Goal: Information Seeking & Learning: Find specific fact

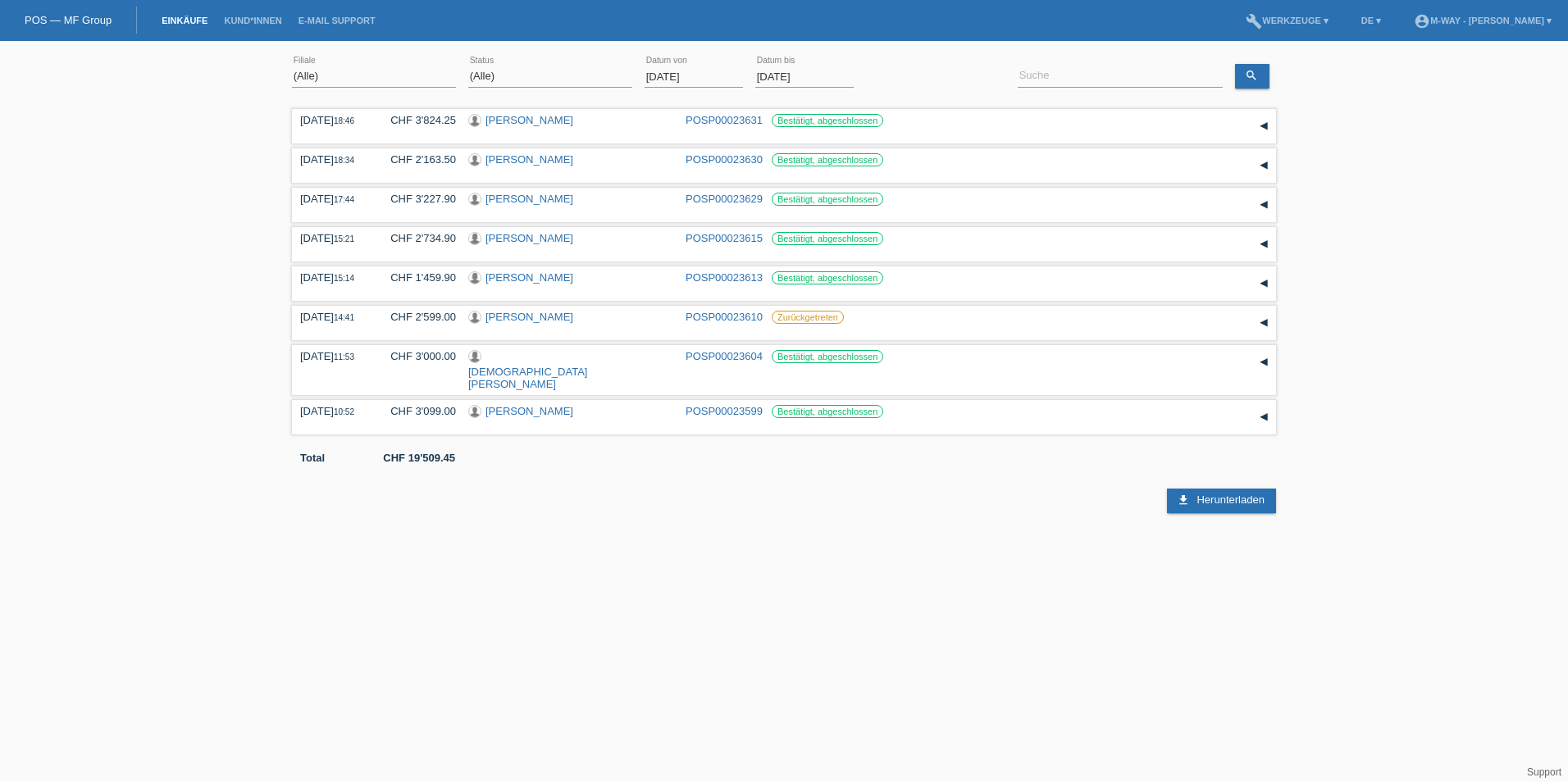
click at [718, 73] on input "[DATE]" at bounding box center [694, 76] width 99 height 20
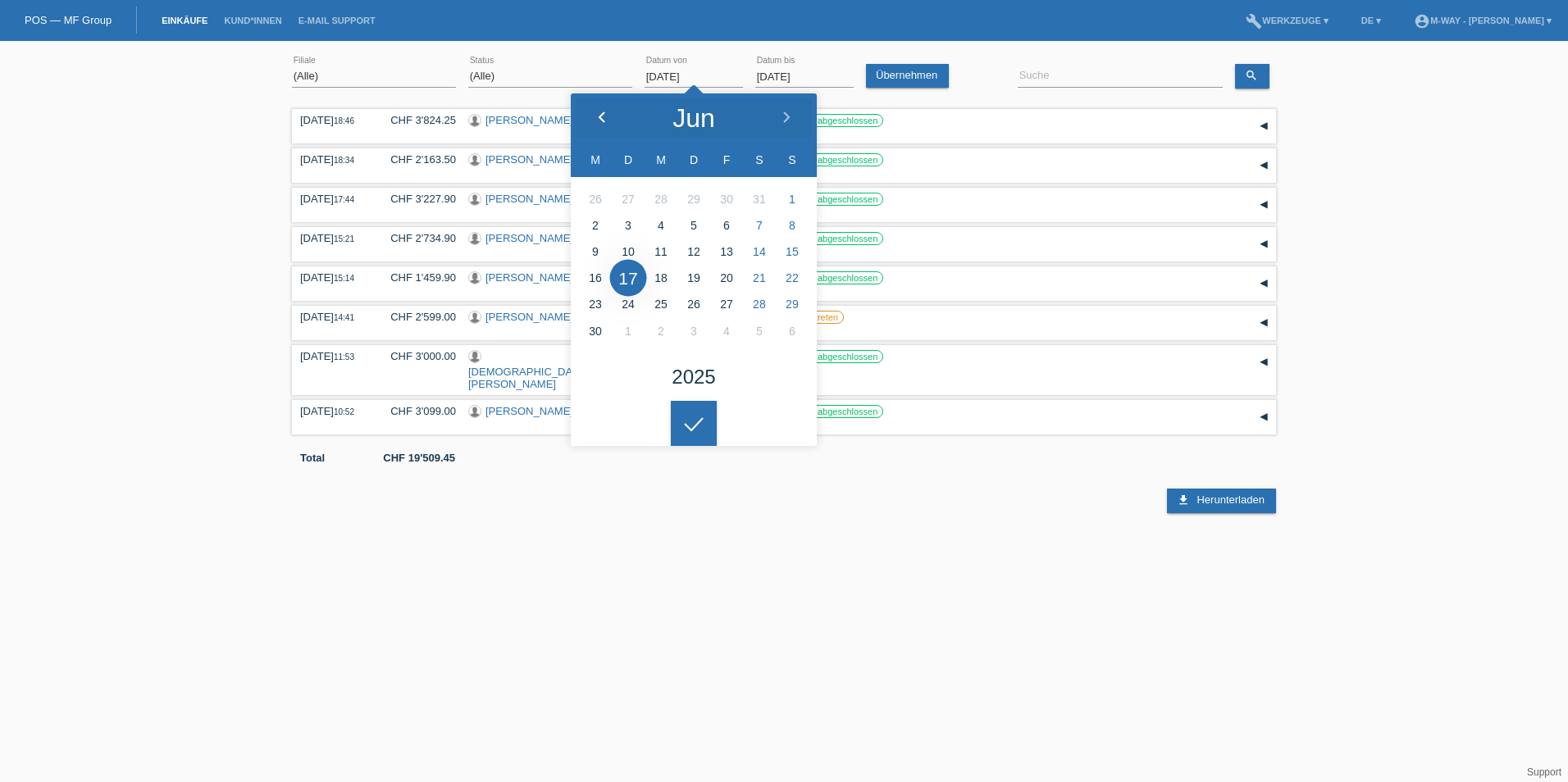
click at [606, 112] on icon at bounding box center [601, 118] width 13 height 13
type input "[DATE]"
click at [695, 427] on div at bounding box center [694, 424] width 46 height 46
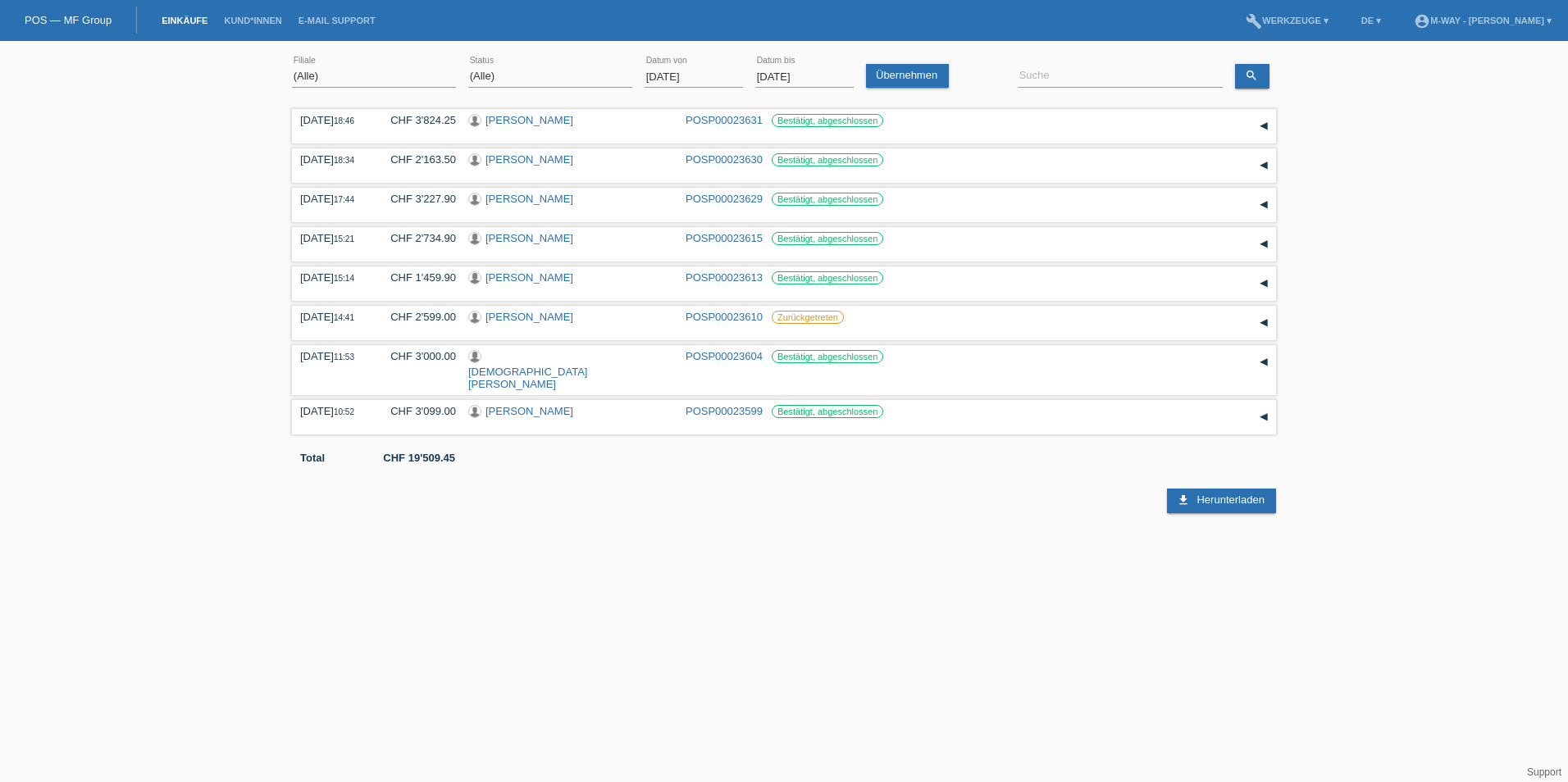
click at [798, 73] on input "[DATE]" at bounding box center [804, 76] width 99 height 20
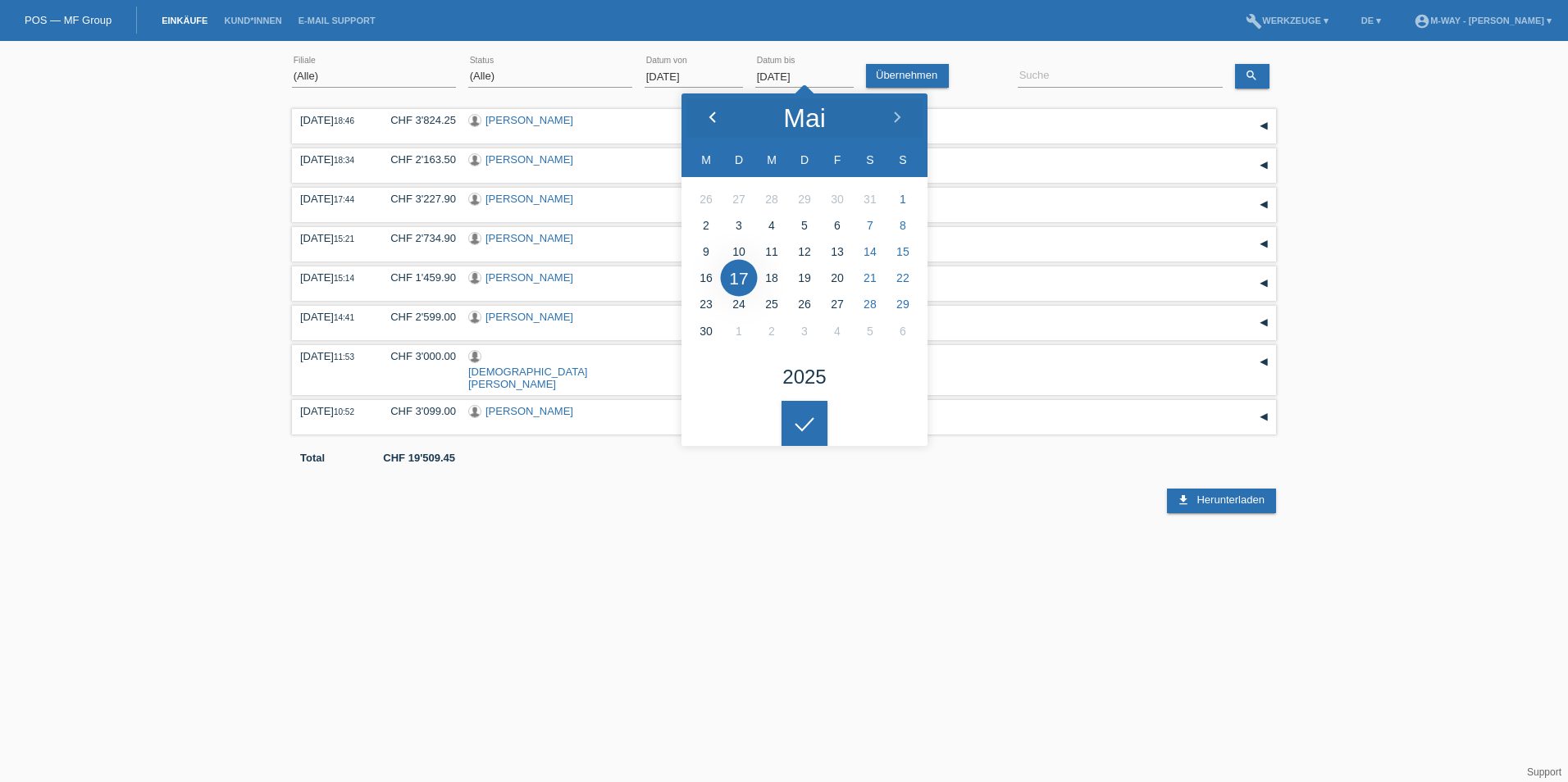
click at [708, 113] on icon at bounding box center [712, 118] width 13 height 13
type input "[DATE]"
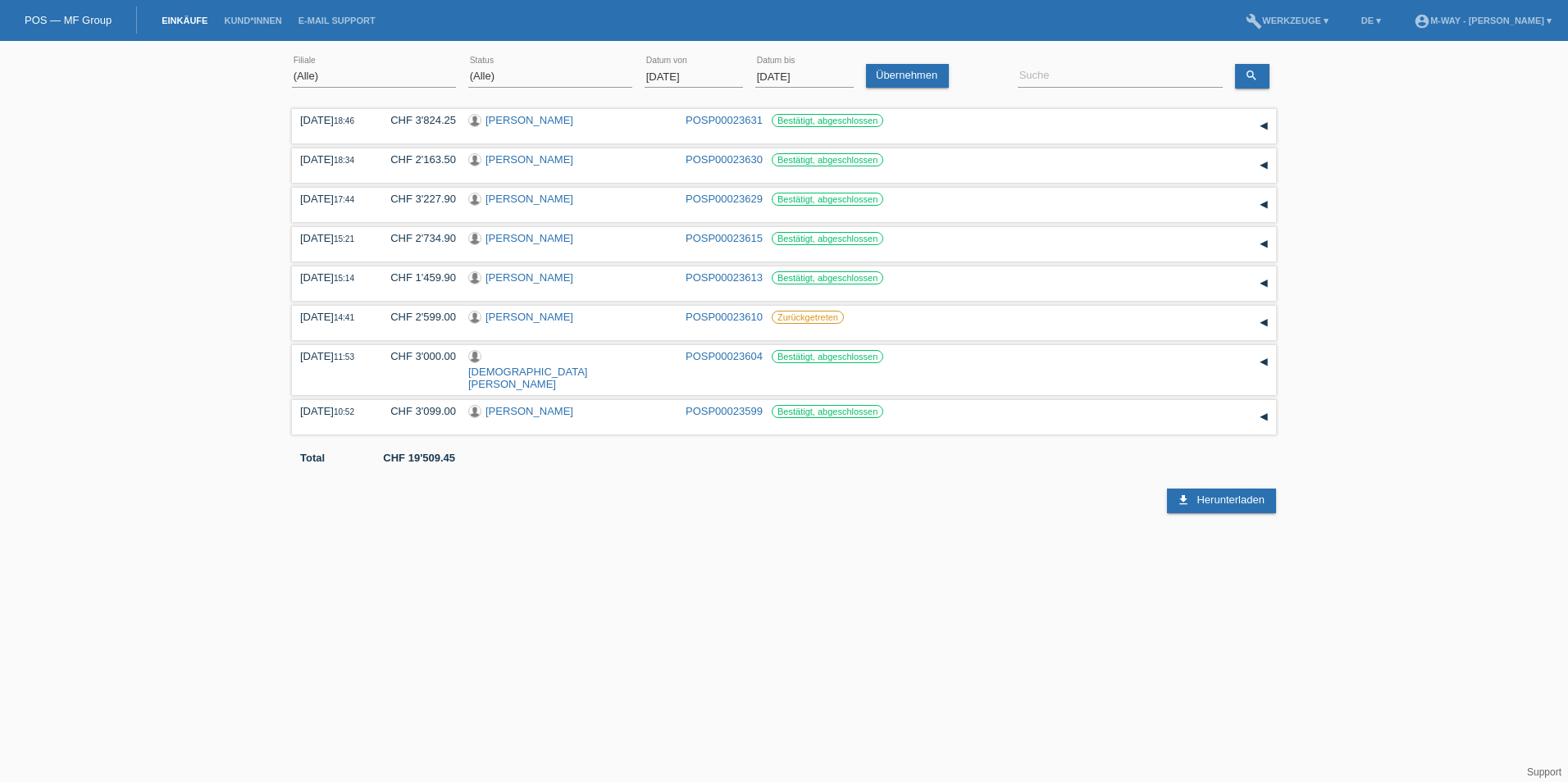
click at [796, 428] on div at bounding box center [804, 411] width 46 height 46
click at [901, 73] on link "Übernehmen" at bounding box center [907, 75] width 83 height 24
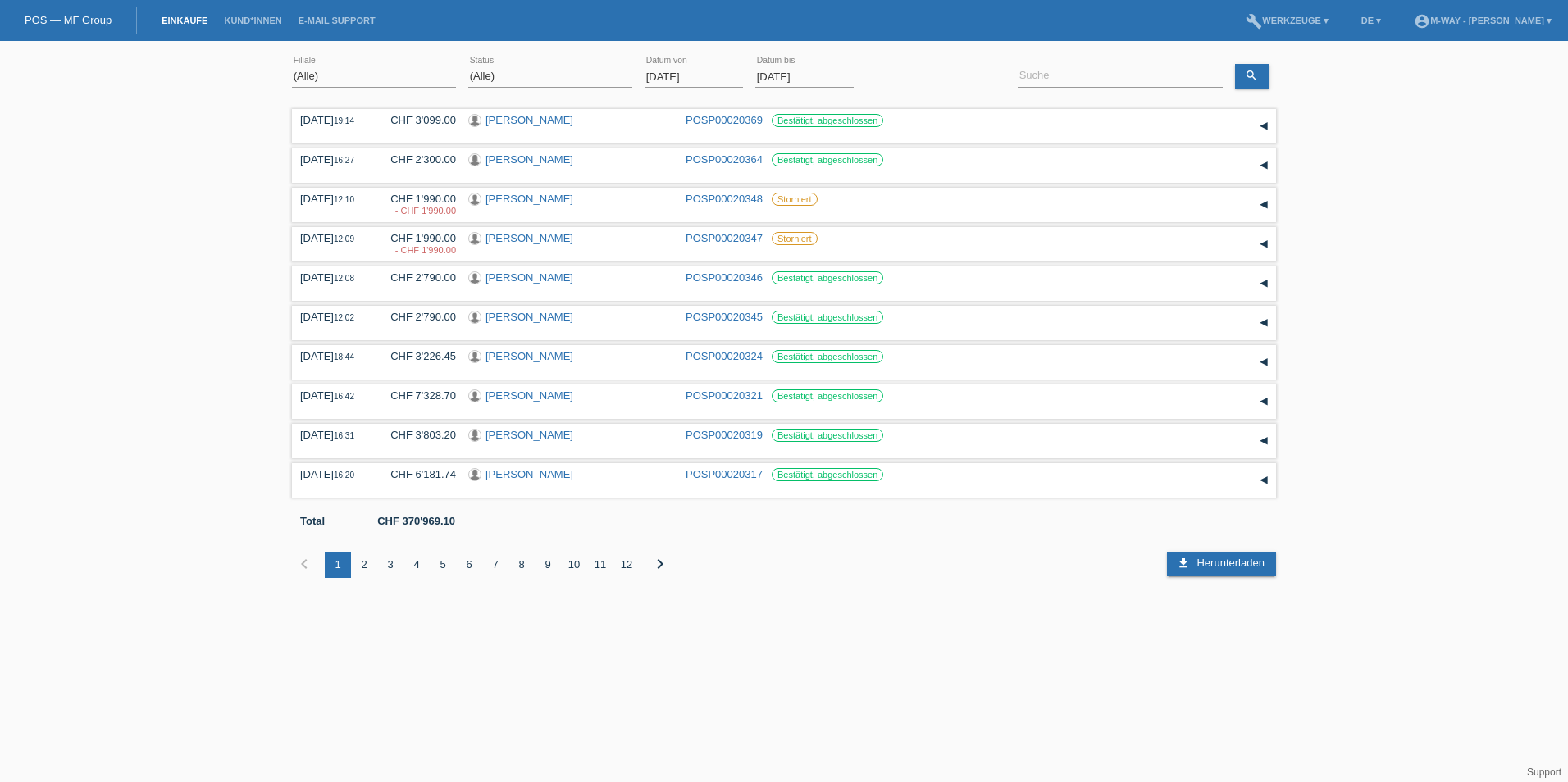
click at [466, 564] on div "6" at bounding box center [469, 565] width 26 height 26
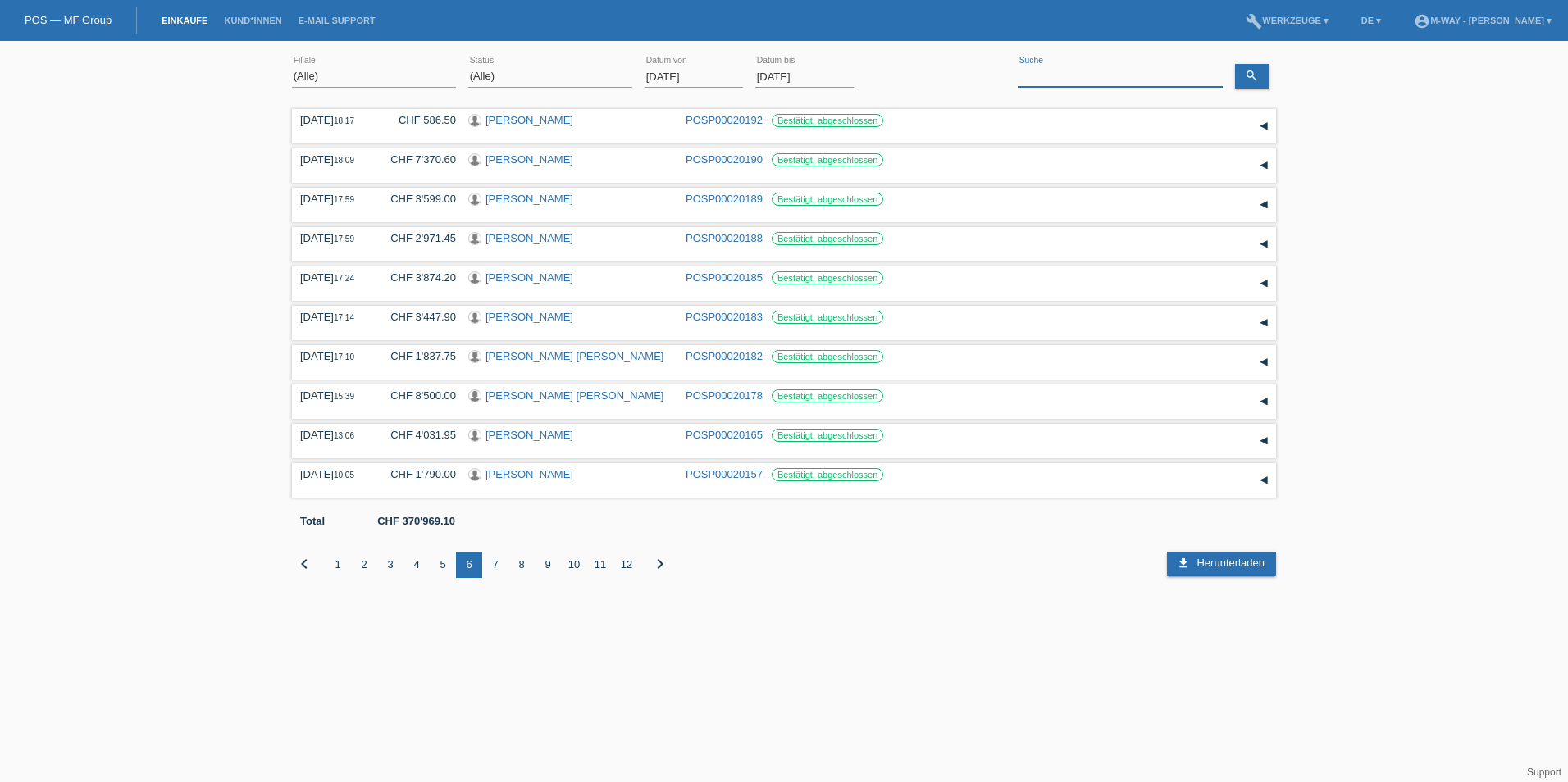
click at [1130, 67] on input at bounding box center [1120, 76] width 205 height 20
type input "[PERSON_NAME]"
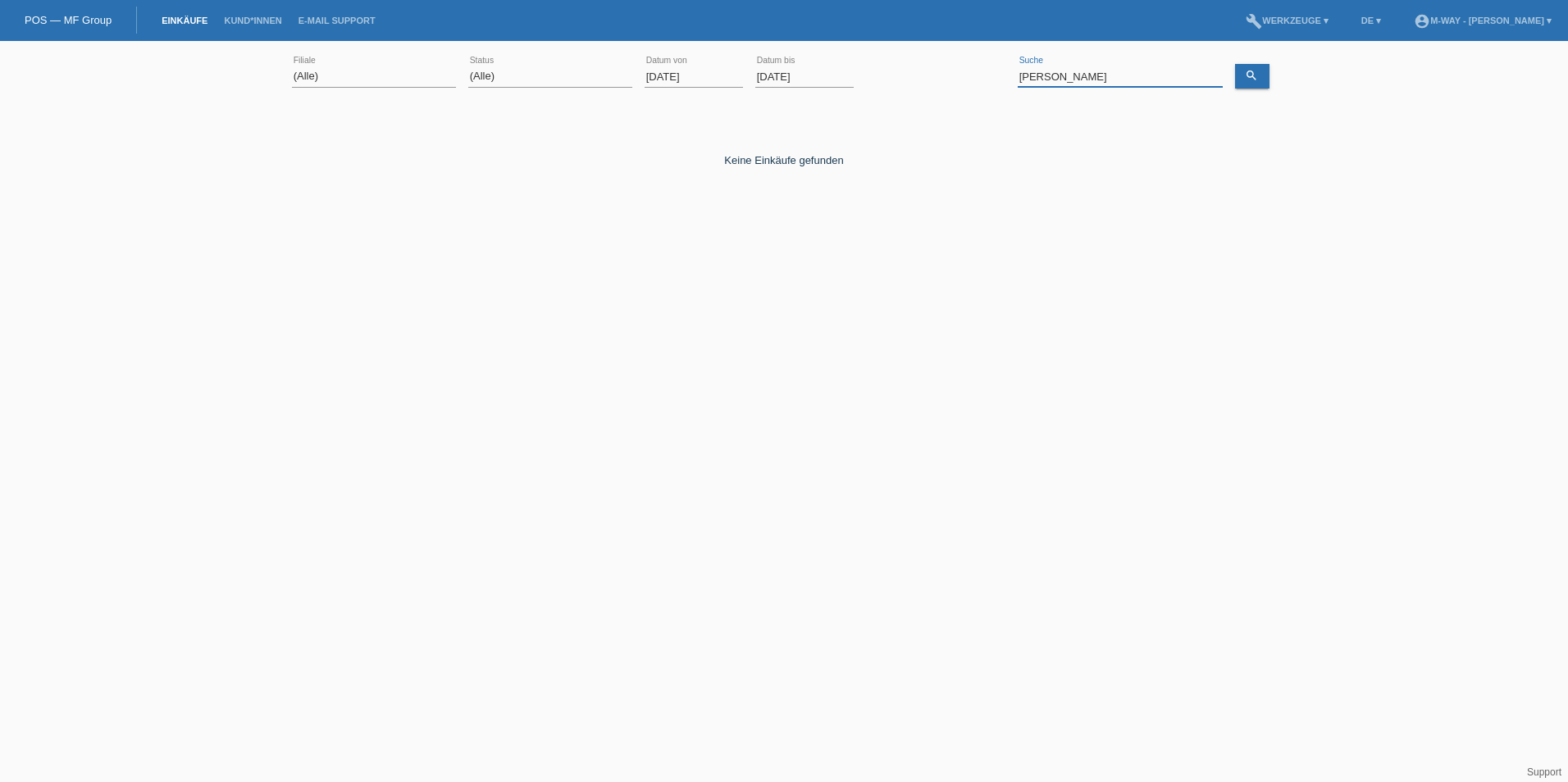
click at [1109, 73] on input "[PERSON_NAME]" at bounding box center [1120, 76] width 205 height 20
click at [1249, 73] on icon "search" at bounding box center [1251, 75] width 13 height 13
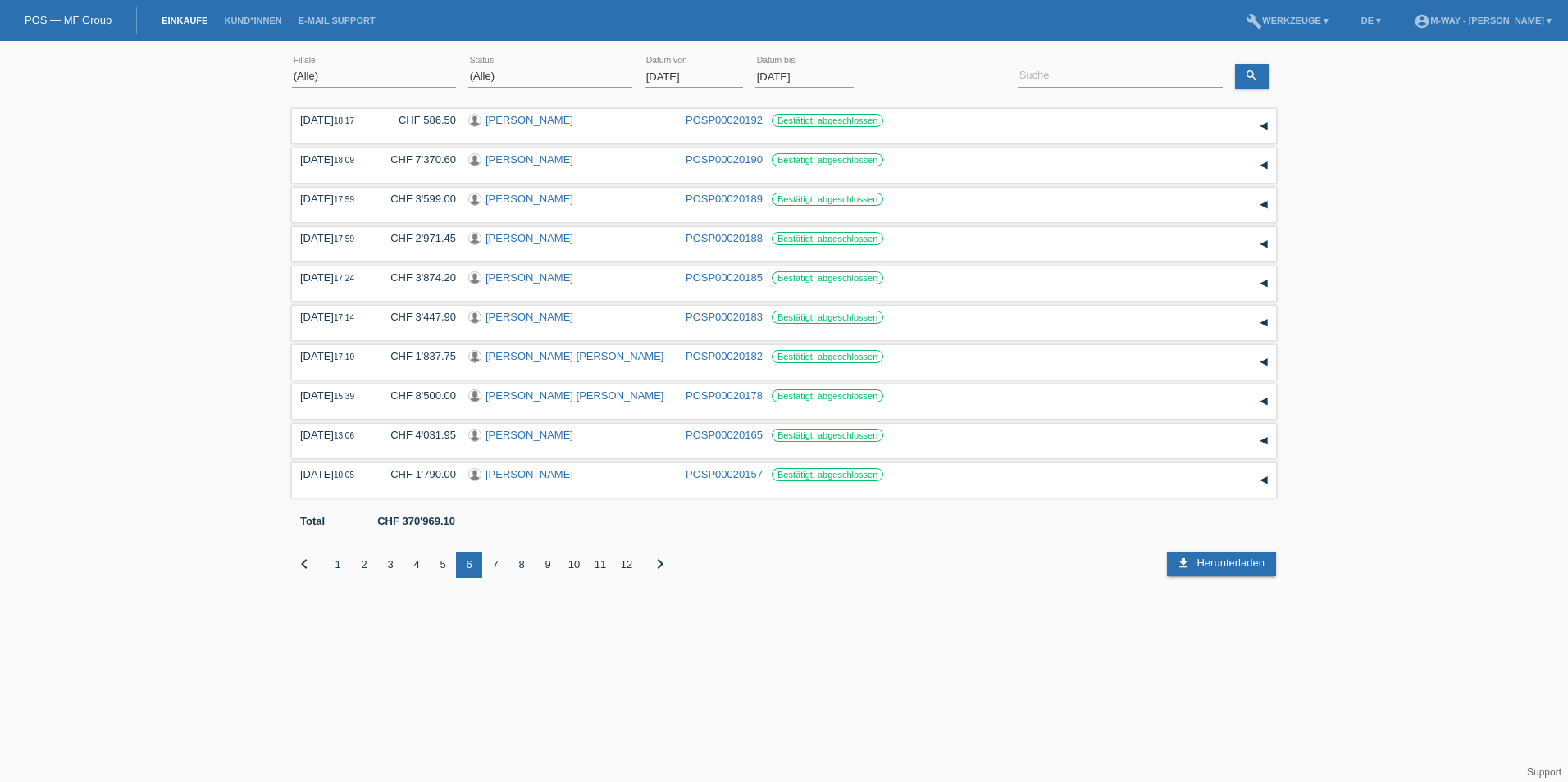
click at [500, 568] on div "7" at bounding box center [495, 565] width 26 height 26
click at [521, 567] on div "8" at bounding box center [522, 565] width 26 height 26
click at [544, 557] on div "9" at bounding box center [548, 565] width 26 height 26
click at [573, 558] on div "10" at bounding box center [574, 565] width 26 height 26
click at [606, 566] on div "11" at bounding box center [600, 565] width 26 height 26
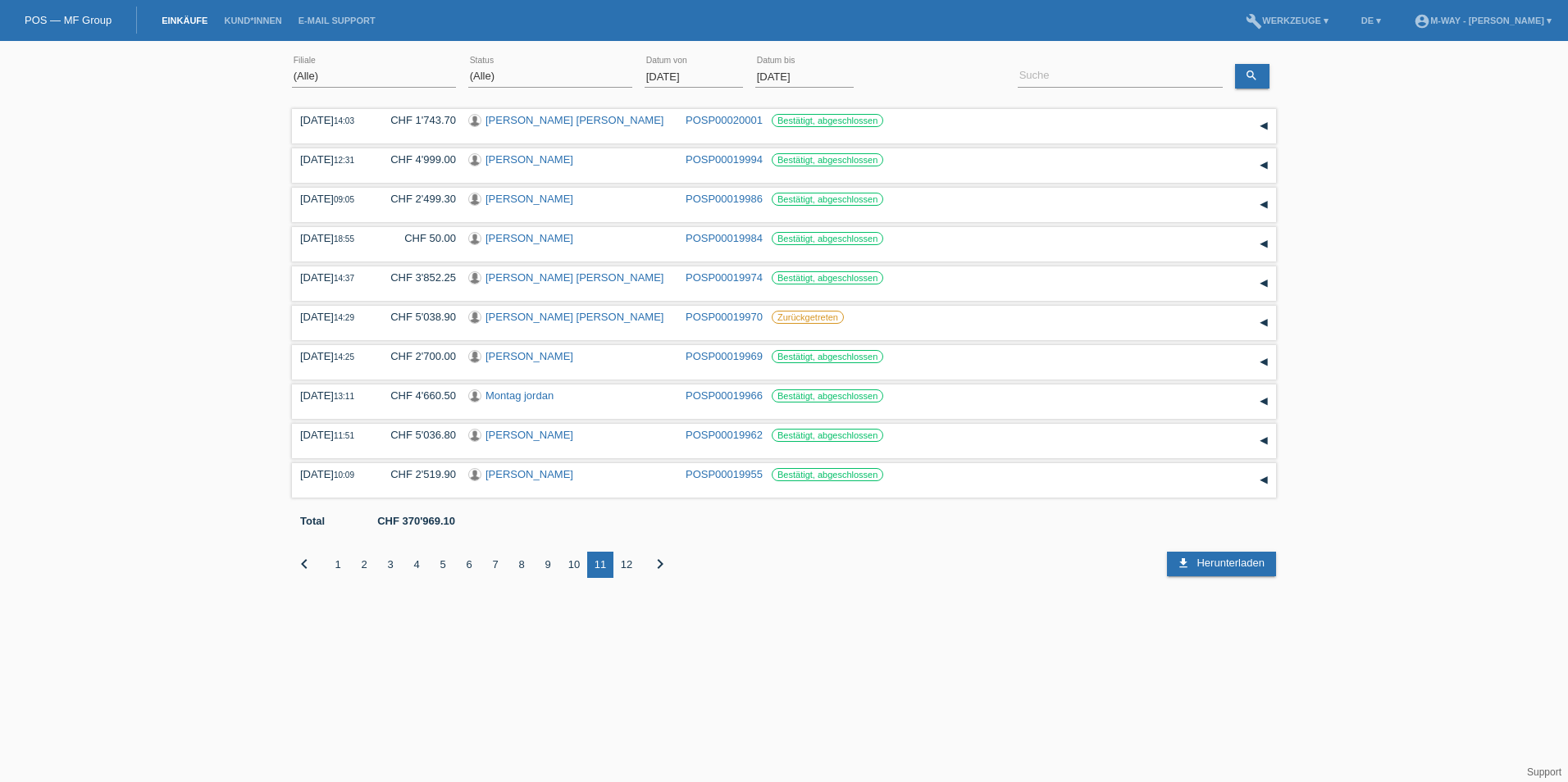
click at [793, 74] on input "[DATE]" at bounding box center [804, 76] width 99 height 20
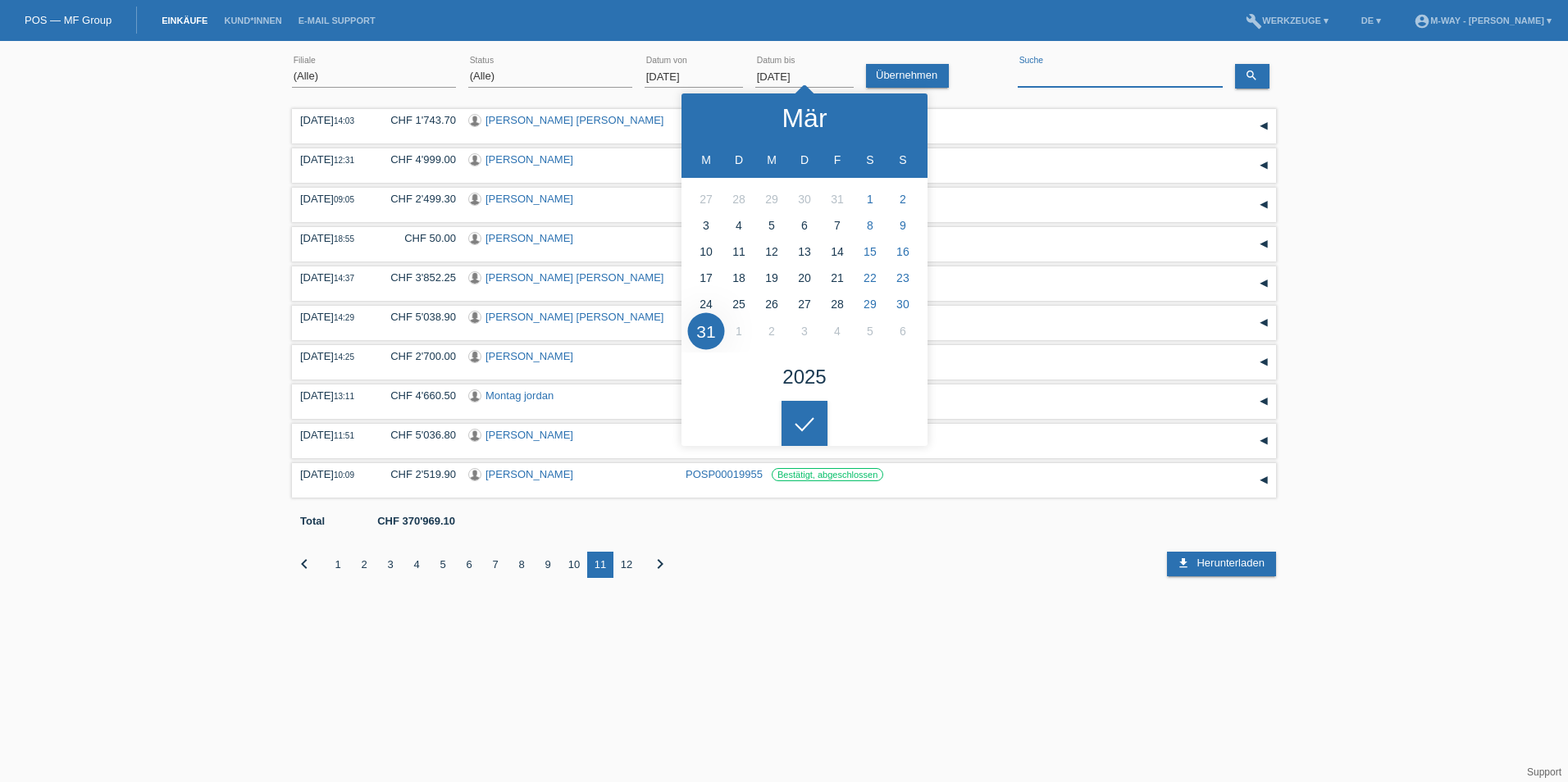
click at [1108, 66] on input at bounding box center [1120, 76] width 205 height 20
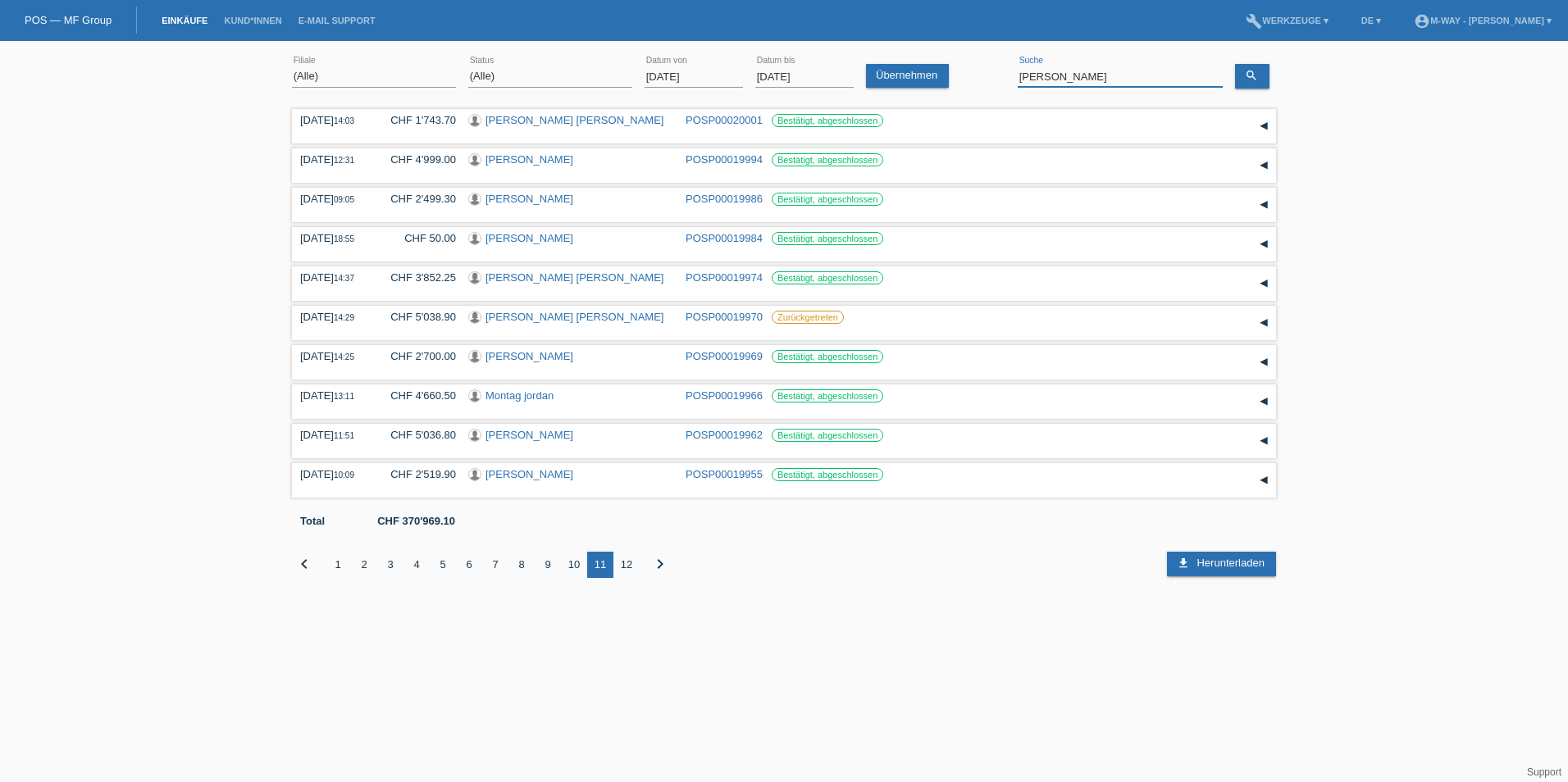
type input "[PERSON_NAME]"
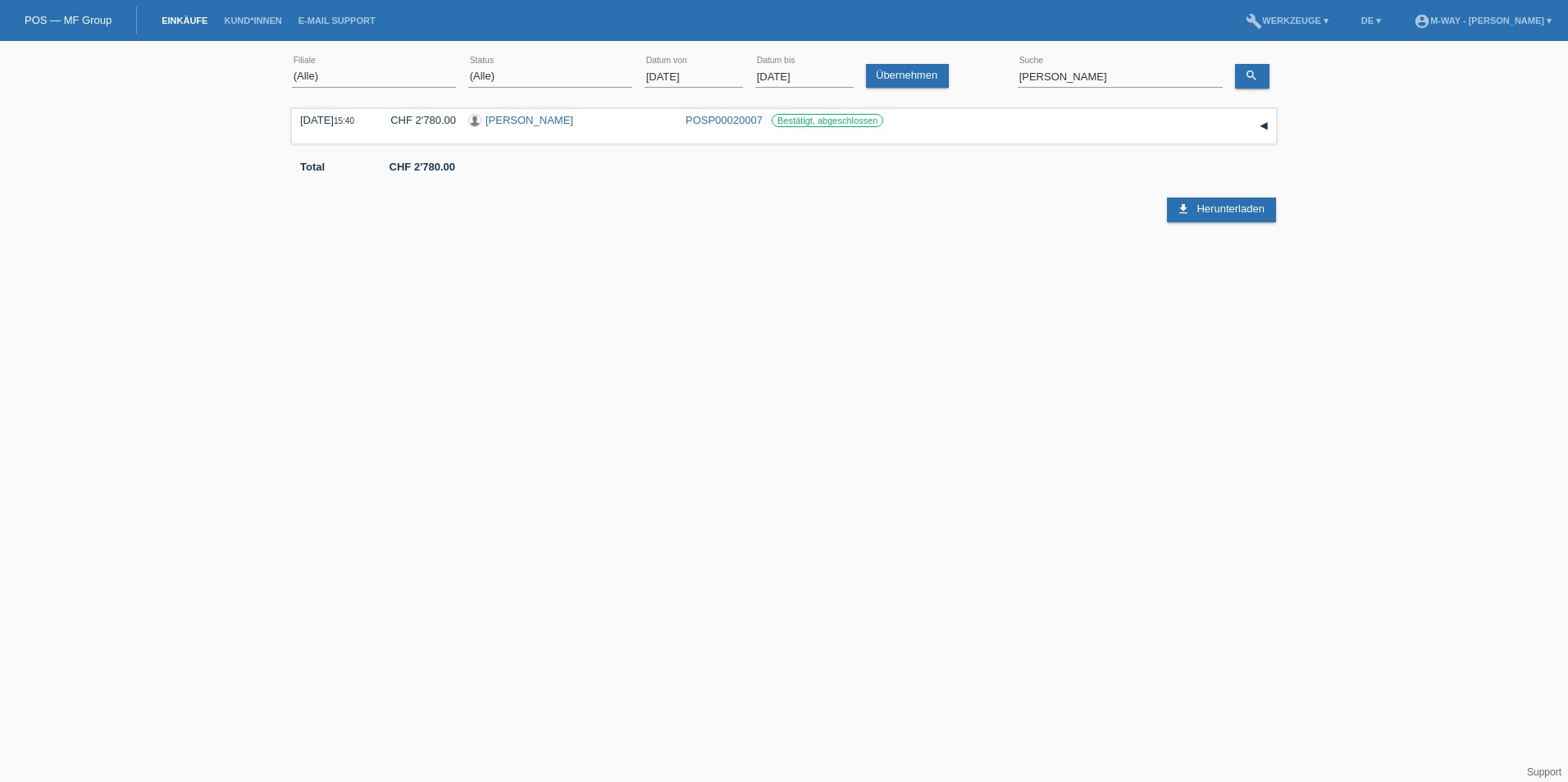
drag, startPoint x: 669, startPoint y: 398, endPoint x: 689, endPoint y: 388, distance: 22.4
click at [669, 269] on html "POS — MF Group Einkäufe Kund*innen E-Mail Support menu account_circle m-way - […" at bounding box center [784, 135] width 1568 height 269
click at [767, 269] on html "POS — MF Group Einkäufe Kund*innen E-Mail Support menu account_circle m-way - […" at bounding box center [784, 135] width 1568 height 269
click at [737, 269] on html "POS — MF Group Einkäufe Kund*innen E-Mail Support menu account_circle m-way - […" at bounding box center [784, 135] width 1568 height 269
